Goal: Navigation & Orientation: Find specific page/section

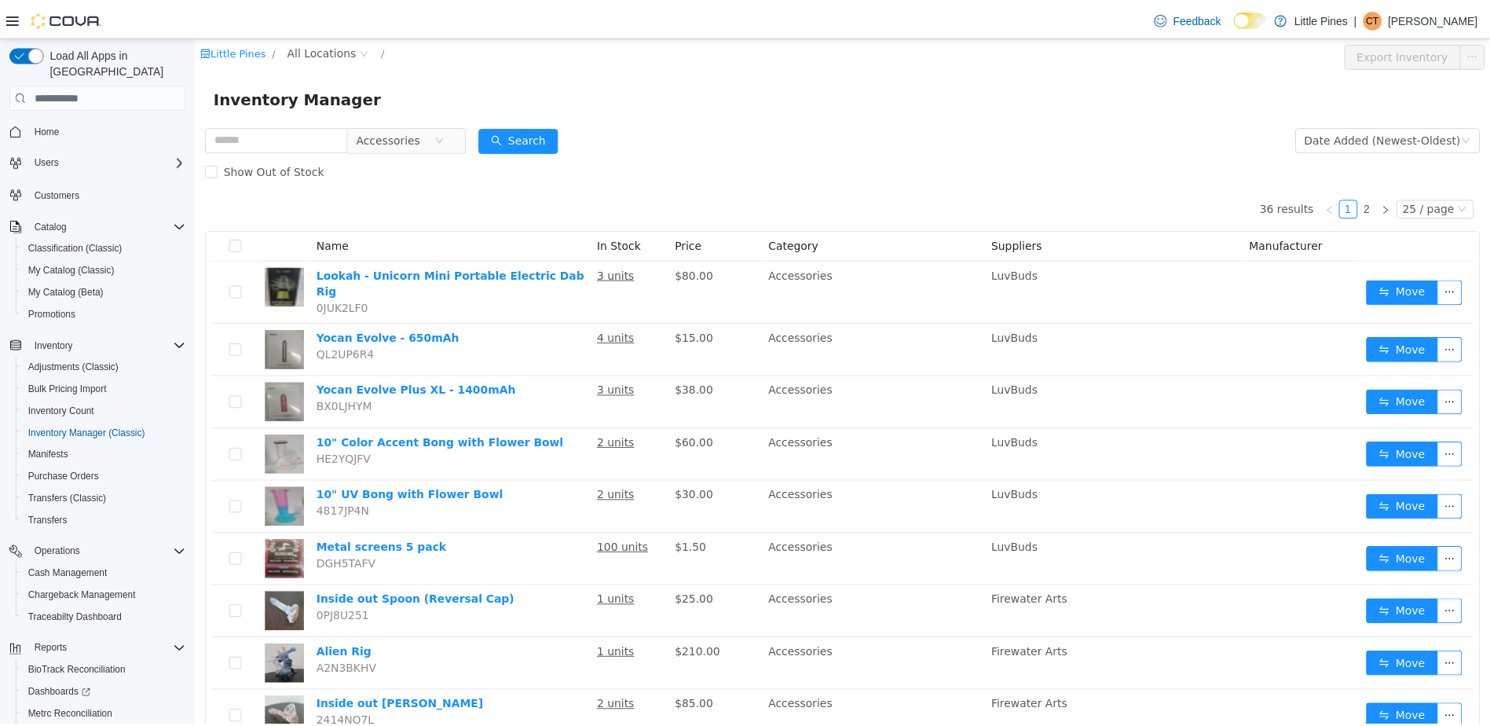
scroll to position [404, 0]
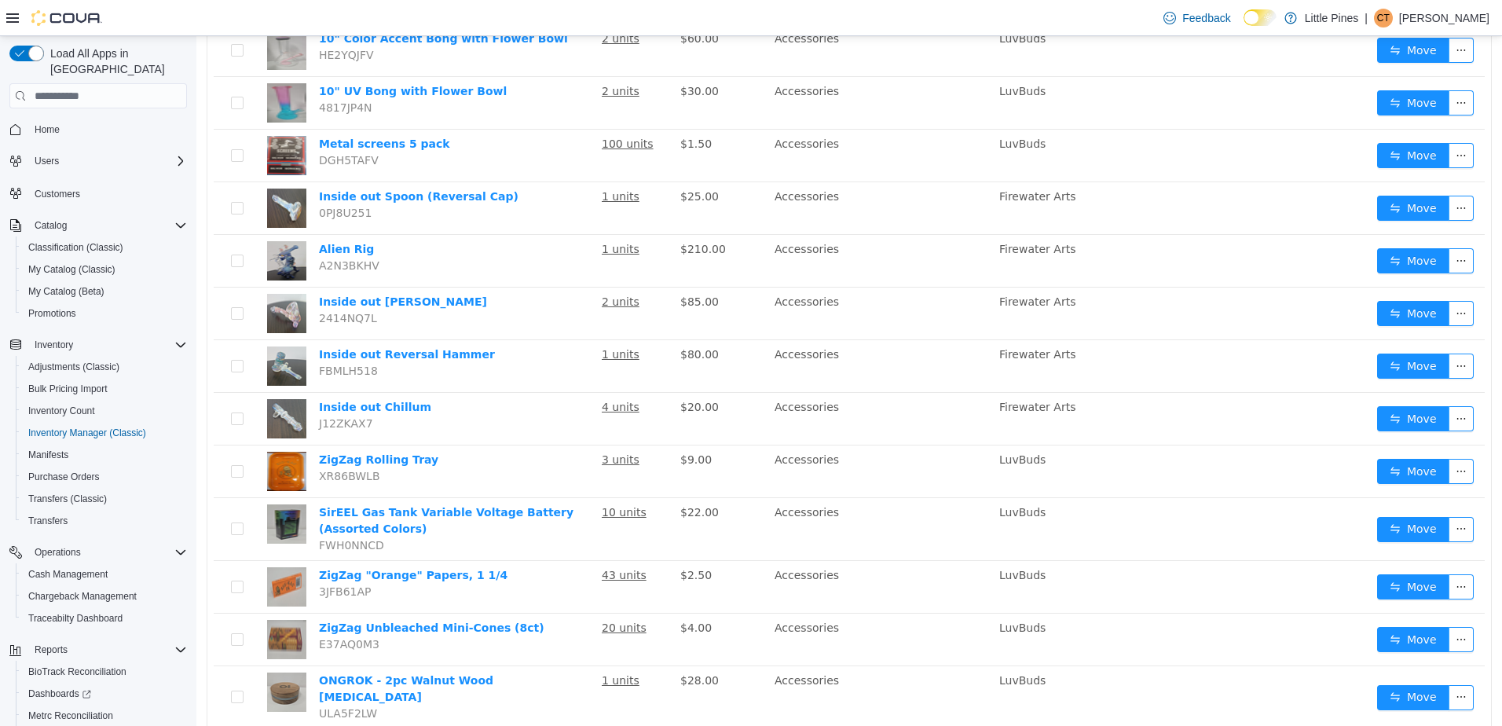
click at [85, 119] on span "Home" at bounding box center [107, 129] width 159 height 20
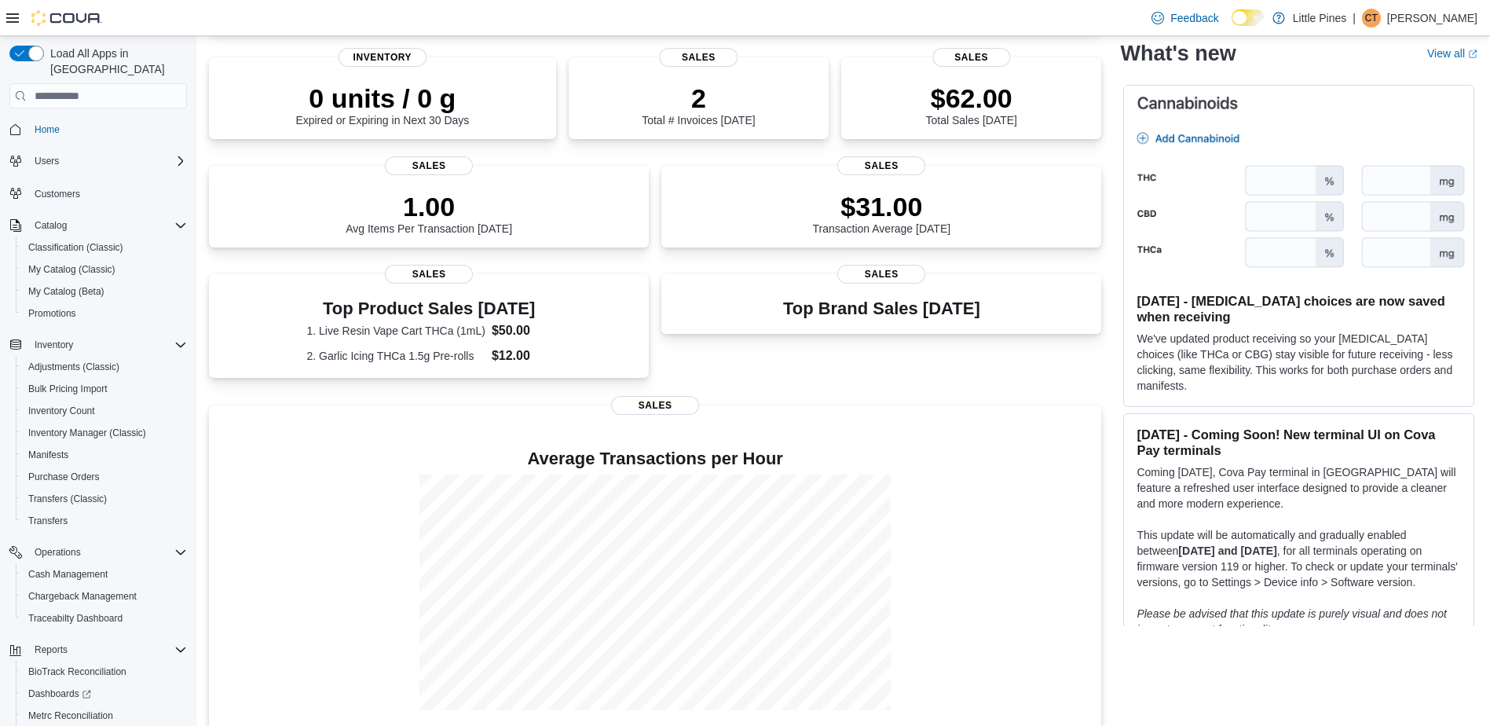
scroll to position [236, 0]
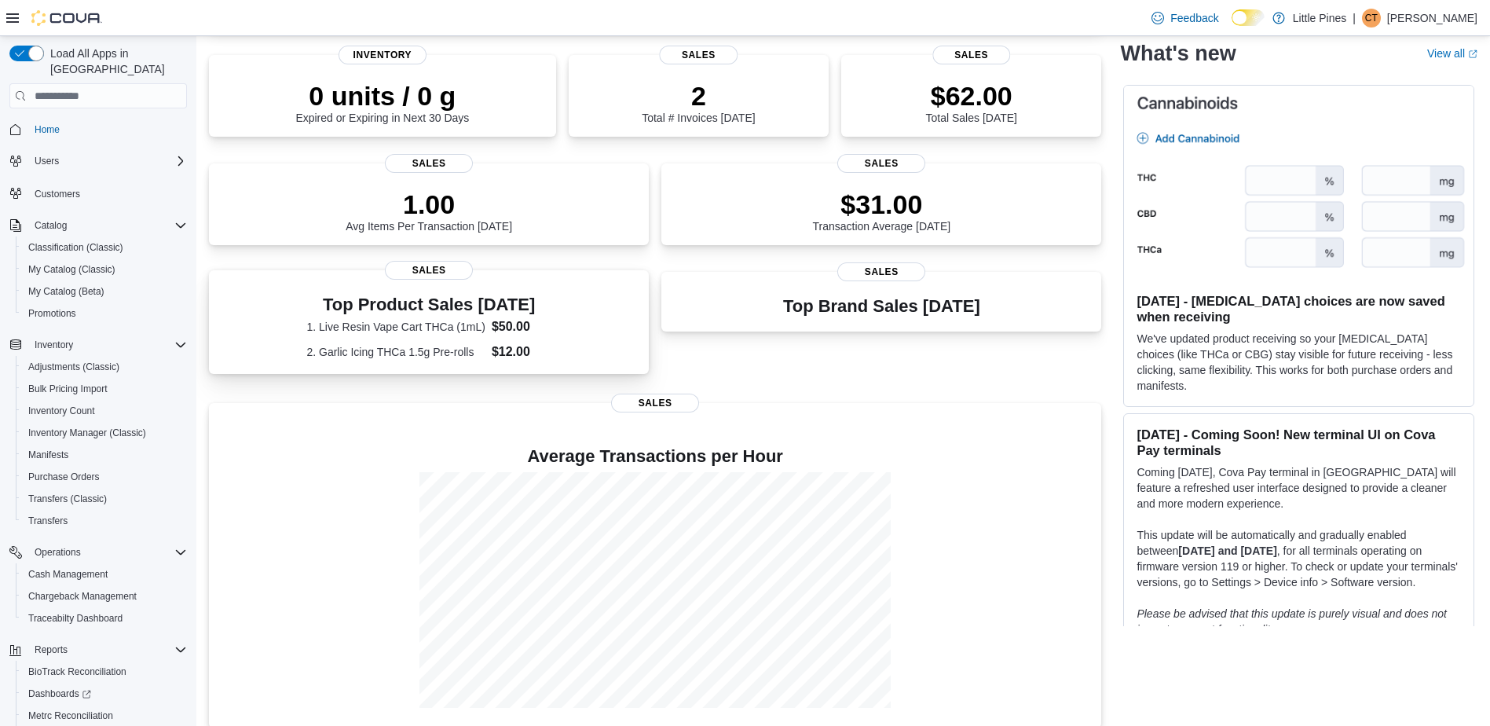
click at [530, 326] on dd "$50.00" at bounding box center [522, 326] width 60 height 19
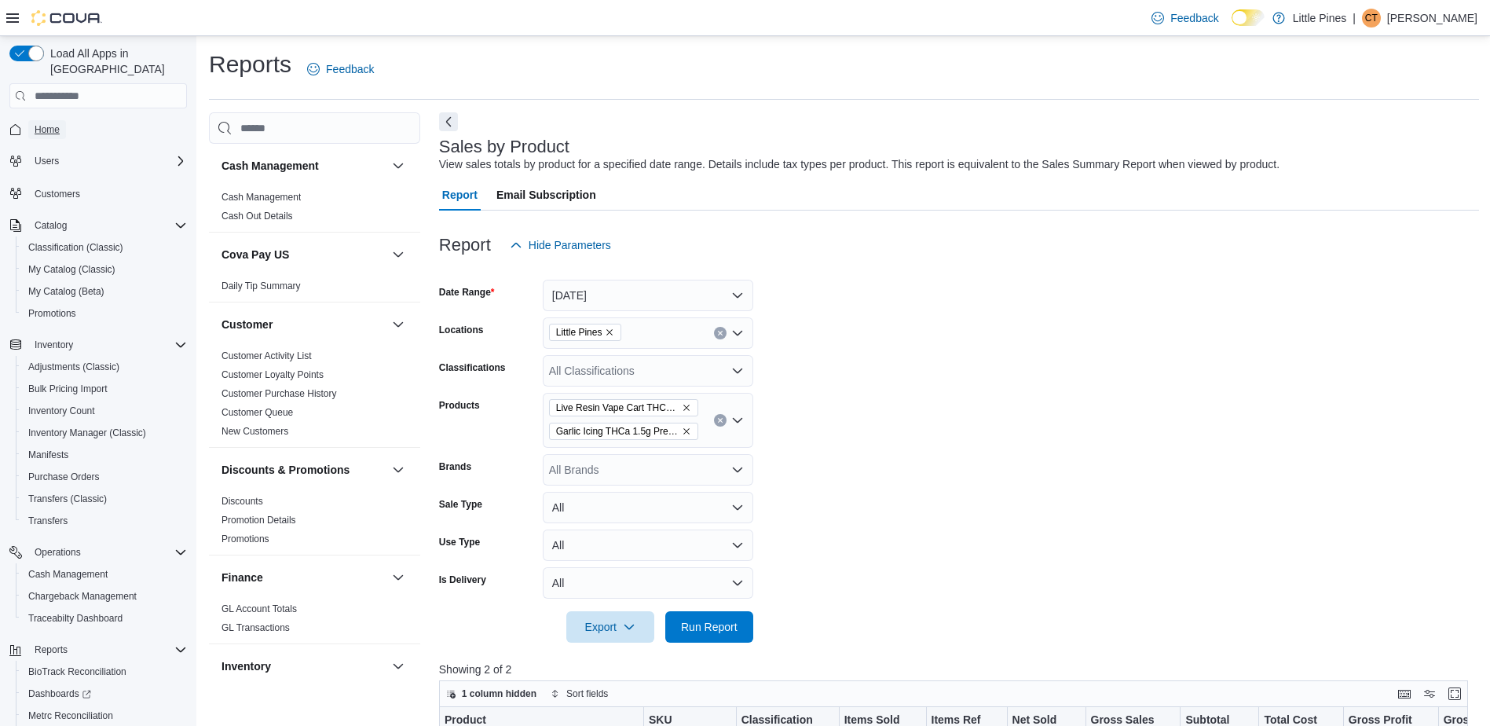
click at [37, 123] on span "Home" at bounding box center [47, 129] width 25 height 13
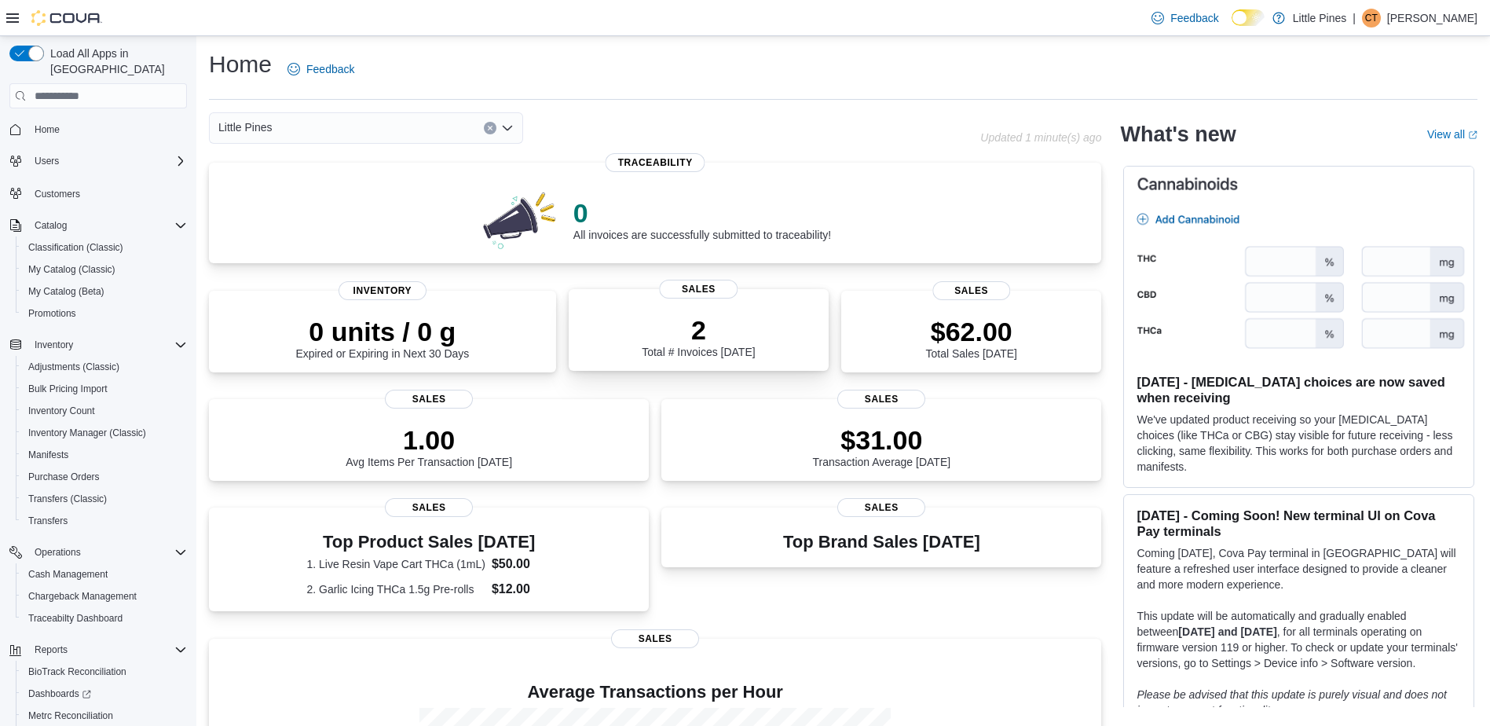
click at [674, 320] on p "2" at bounding box center [698, 329] width 113 height 31
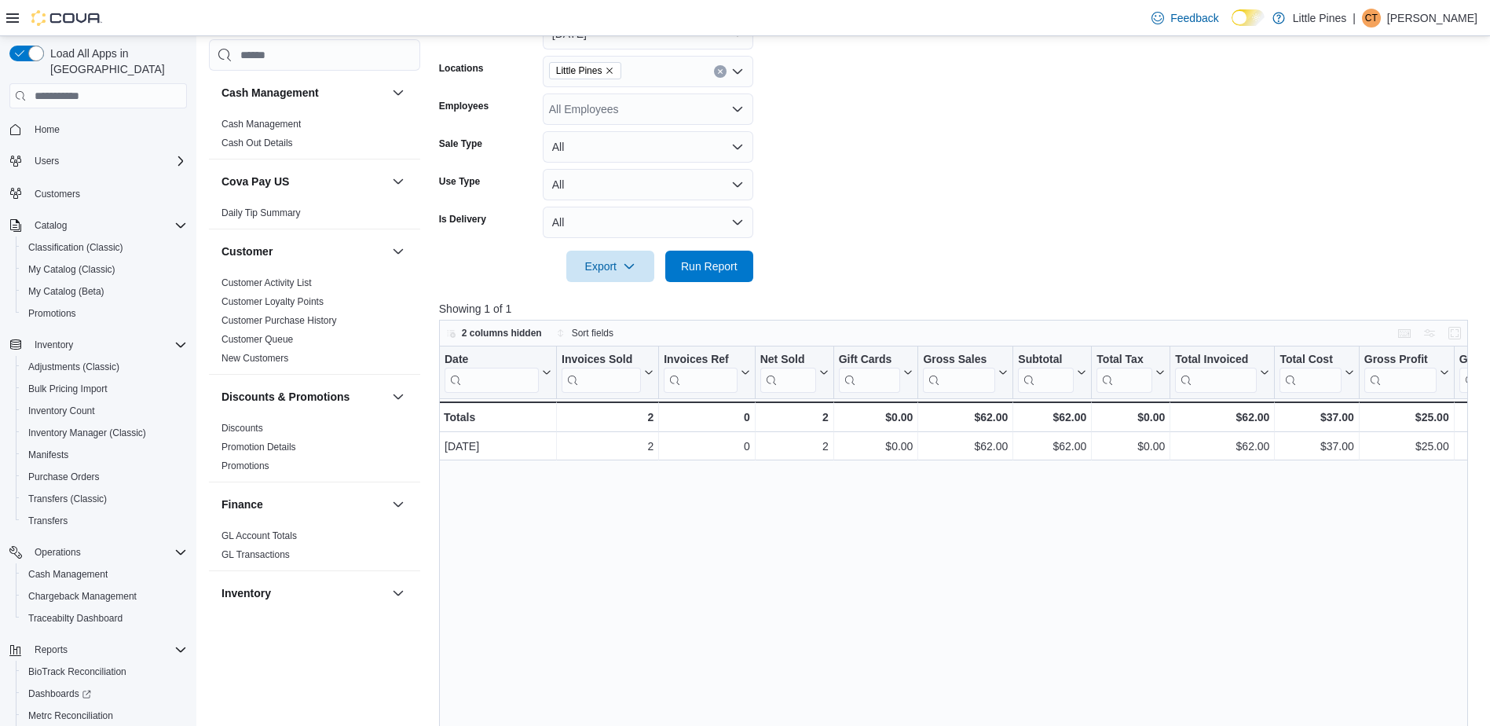
scroll to position [314, 0]
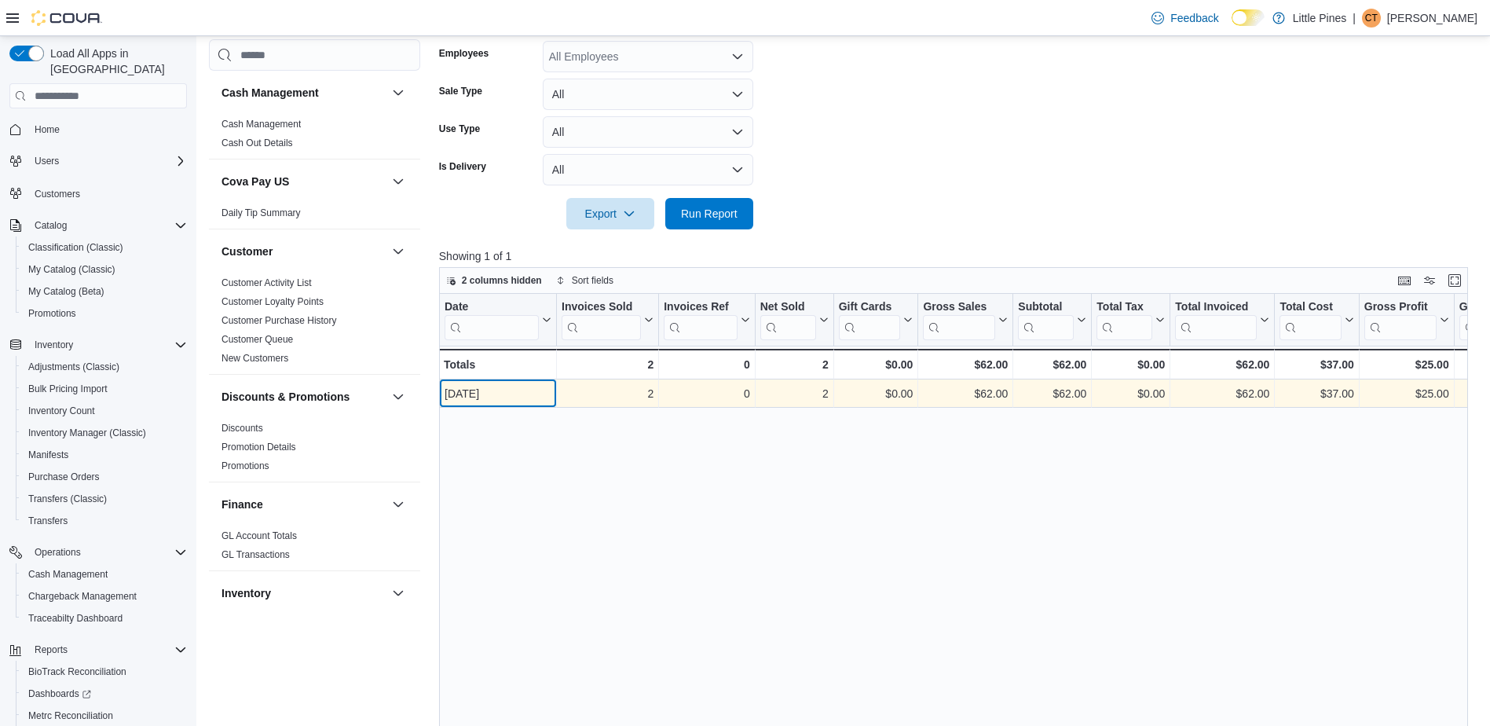
click at [514, 392] on div "Sep 11, 2025" at bounding box center [498, 393] width 107 height 19
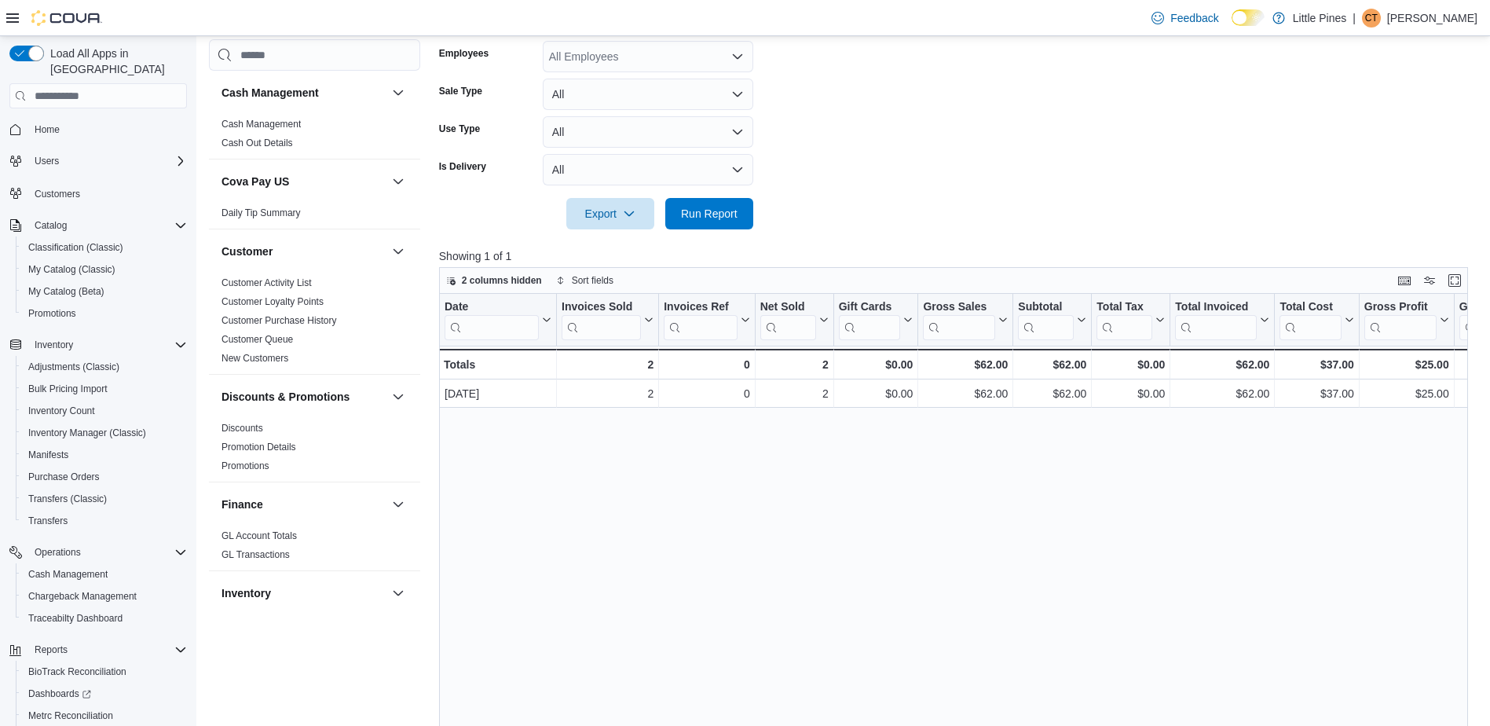
click at [68, 119] on span "Home" at bounding box center [107, 129] width 159 height 20
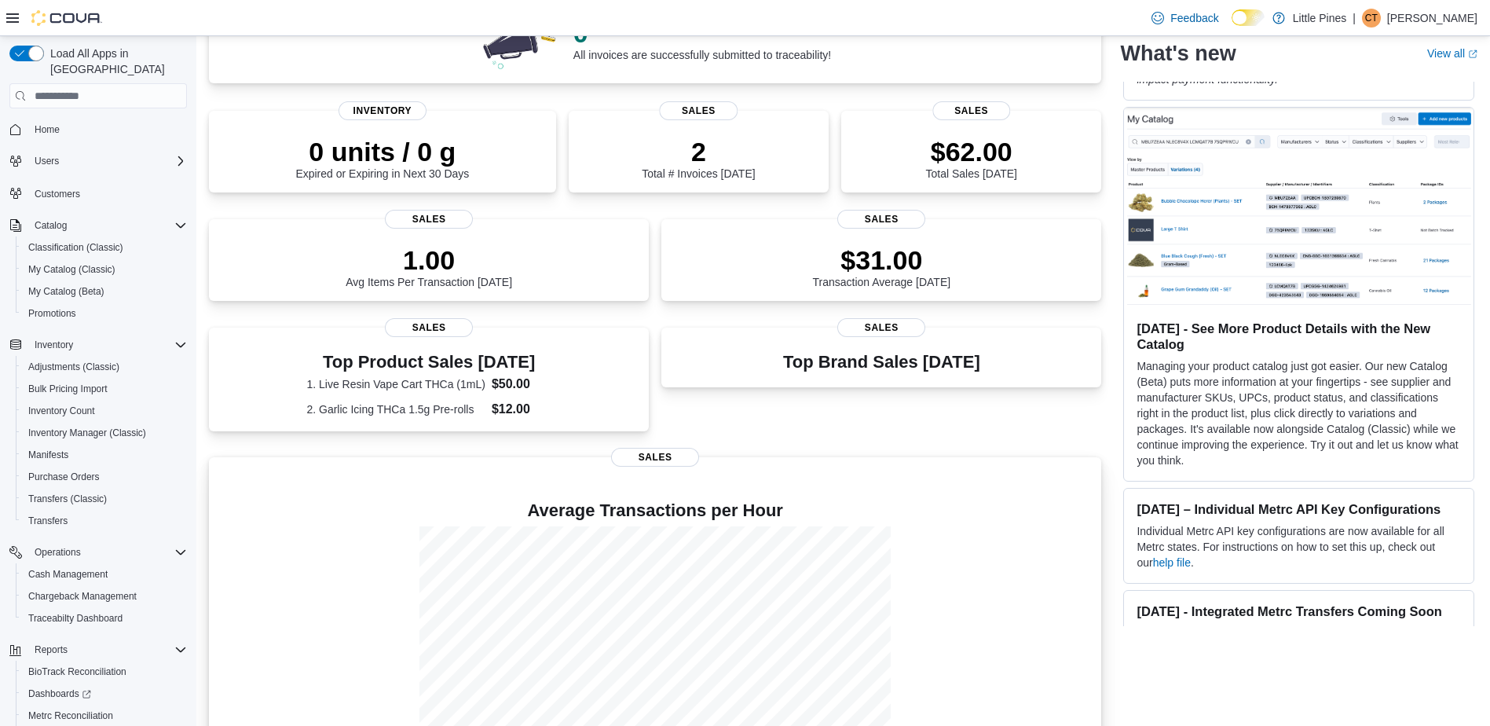
scroll to position [93, 0]
